Goal: Navigation & Orientation: Find specific page/section

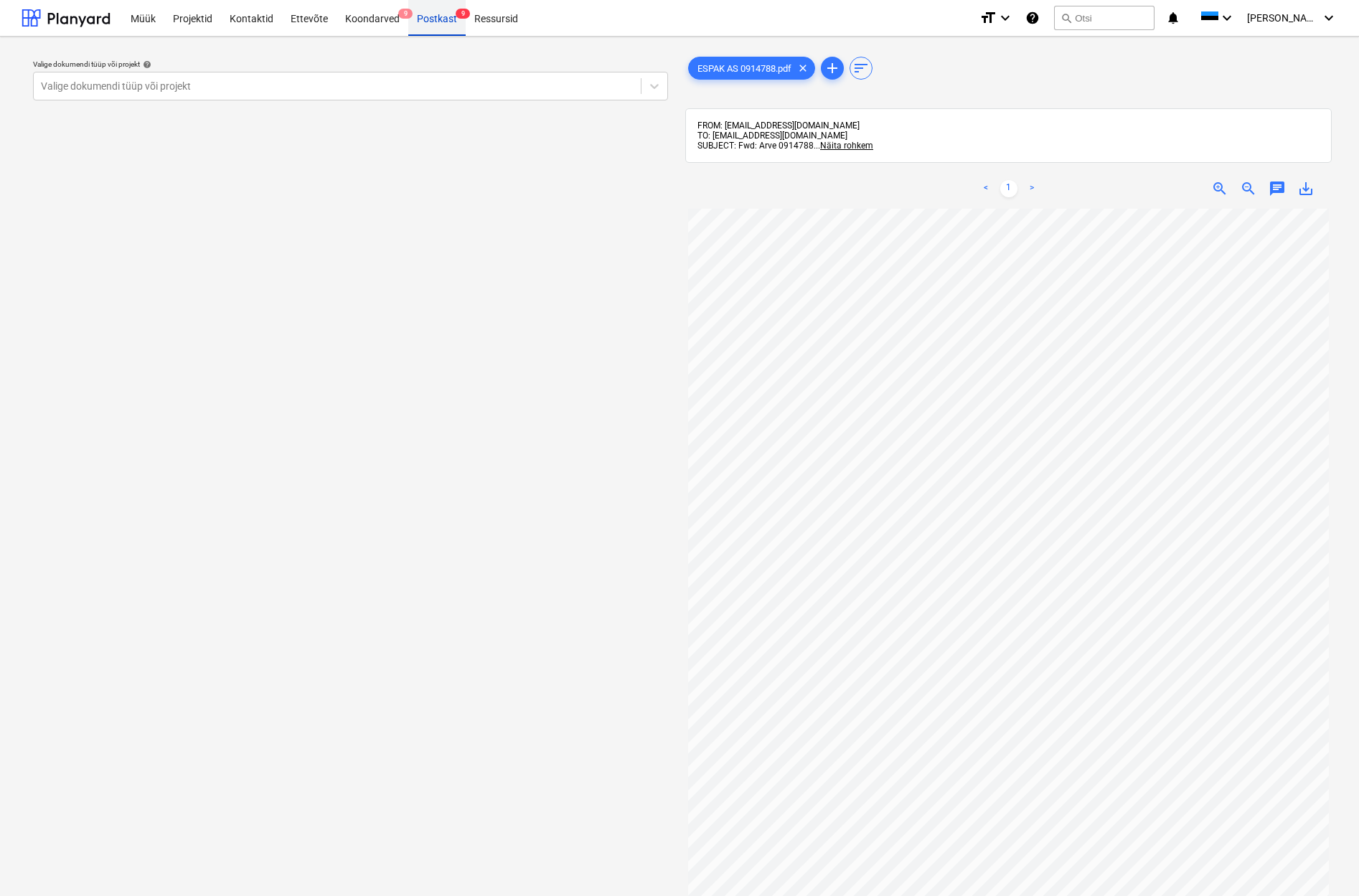
click at [439, 21] on div "Postkast 9" at bounding box center [437, 17] width 58 height 36
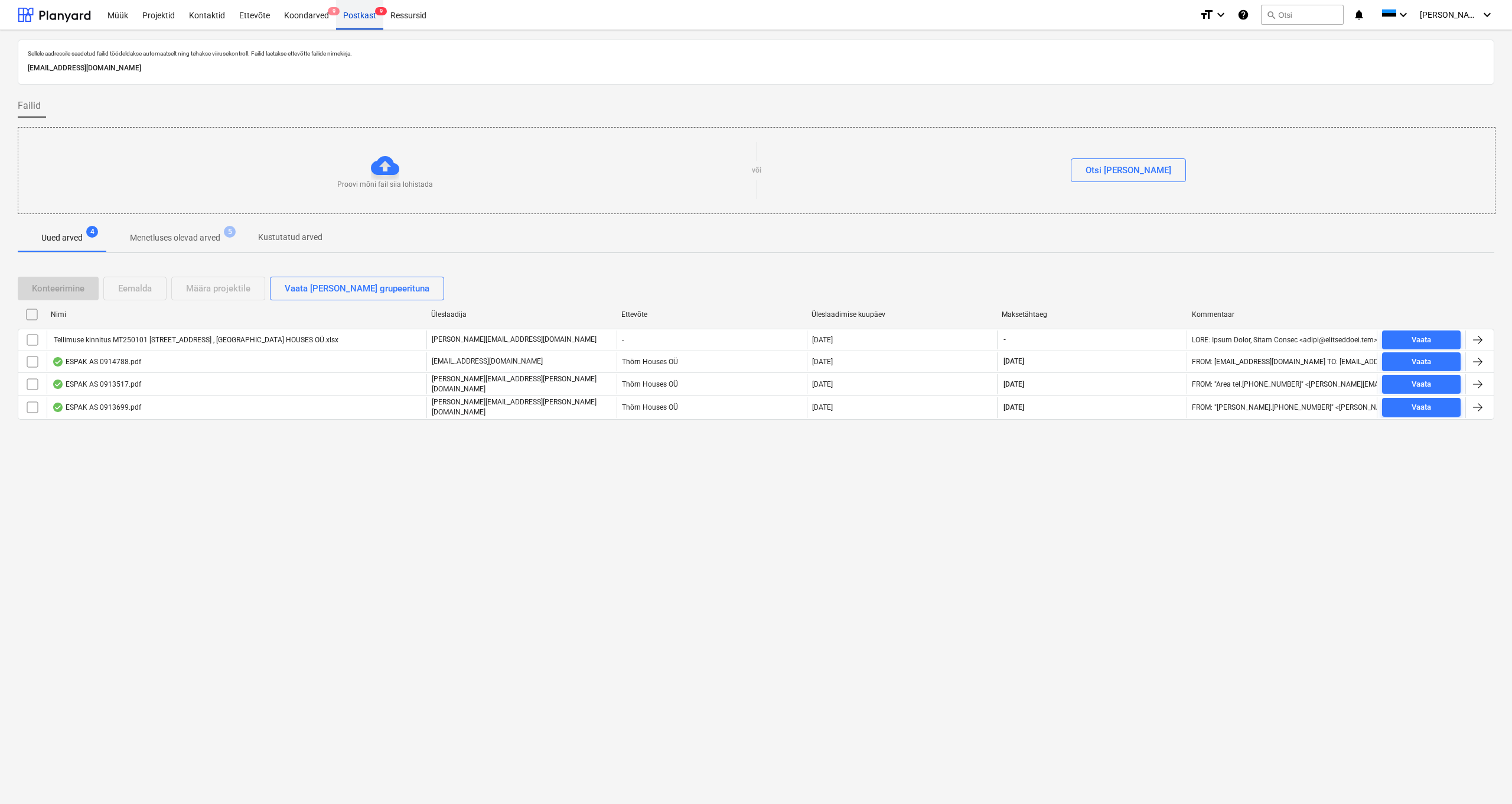
click at [353, 17] on div "Postkast 9" at bounding box center [360, 14] width 47 height 30
click at [357, 13] on div "Postkast 9" at bounding box center [360, 14] width 47 height 30
click at [354, 8] on div "Postkast 9" at bounding box center [360, 14] width 47 height 30
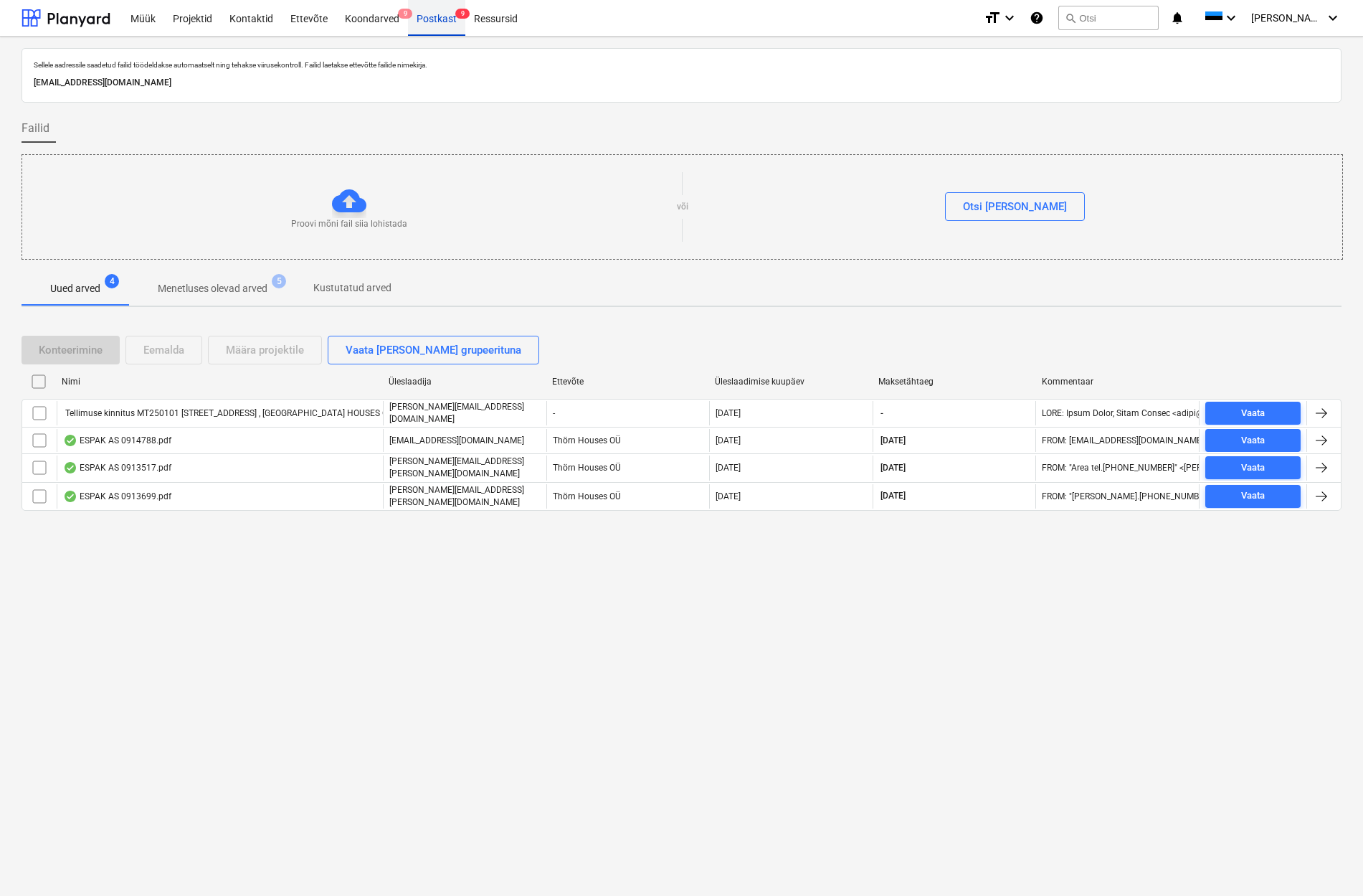
click at [444, 23] on div "Postkast 9" at bounding box center [436, 17] width 58 height 36
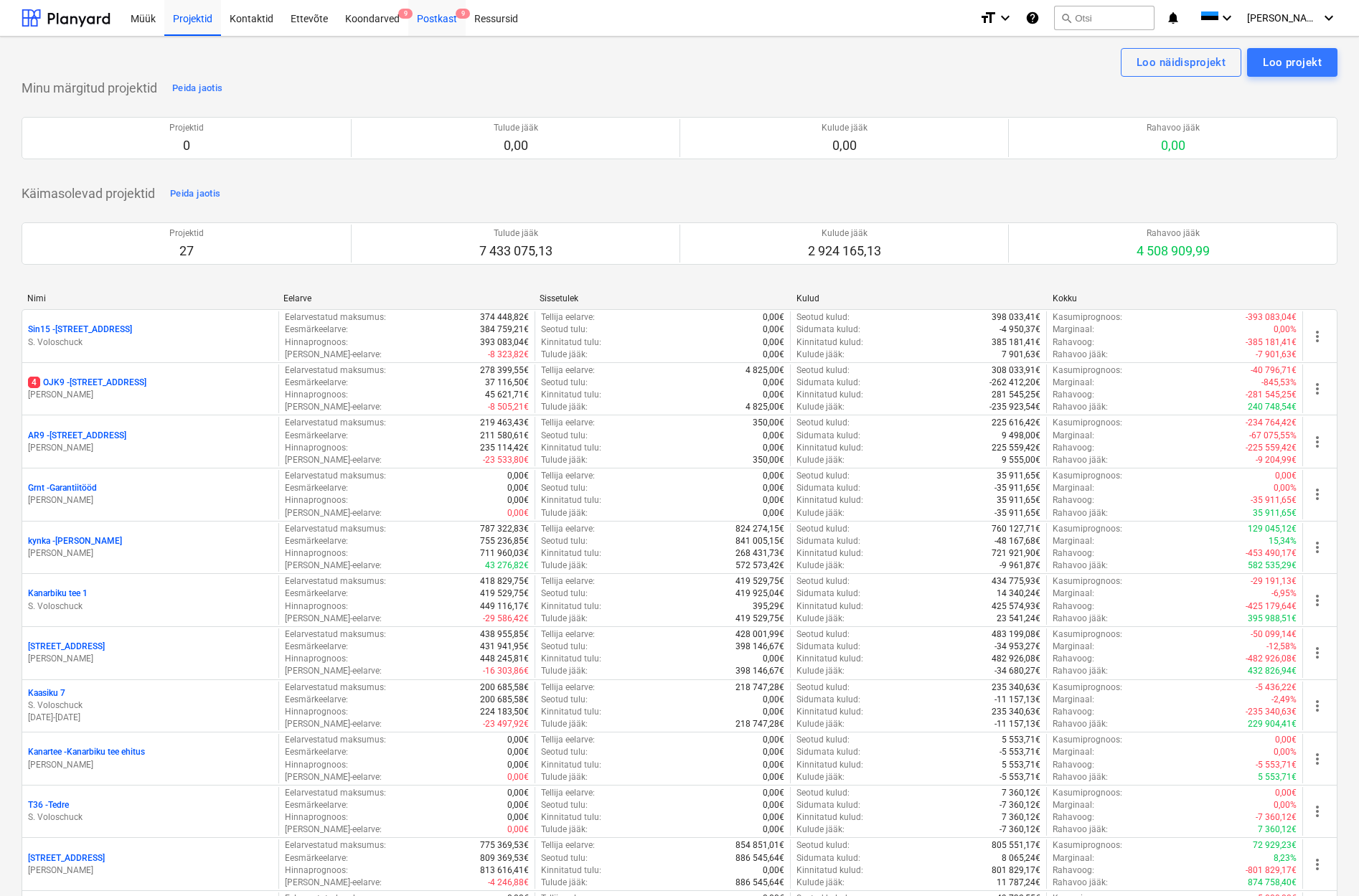
click at [440, 20] on div "Postkast 9" at bounding box center [437, 17] width 58 height 36
